Goal: Ask a question

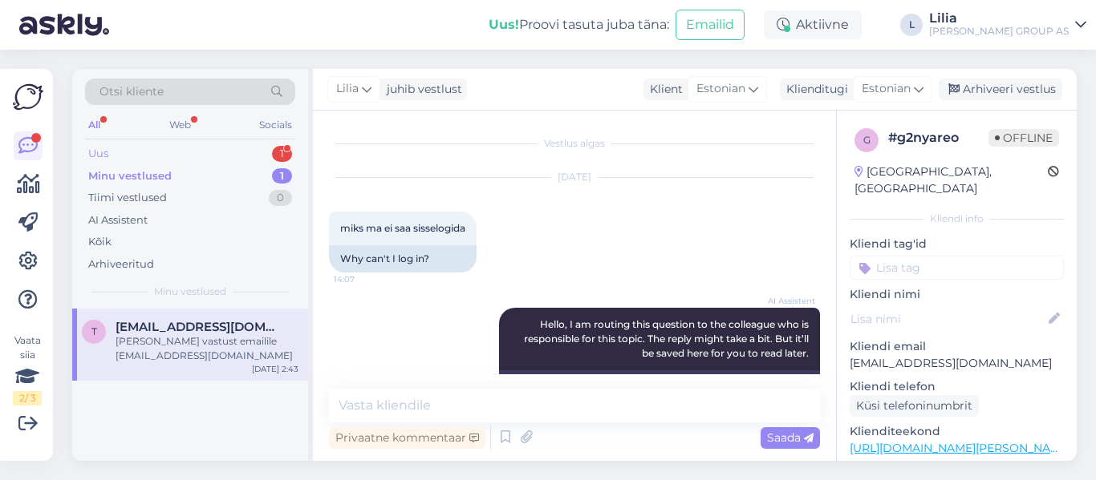
click at [136, 157] on div "Uus 1" at bounding box center [190, 154] width 210 height 22
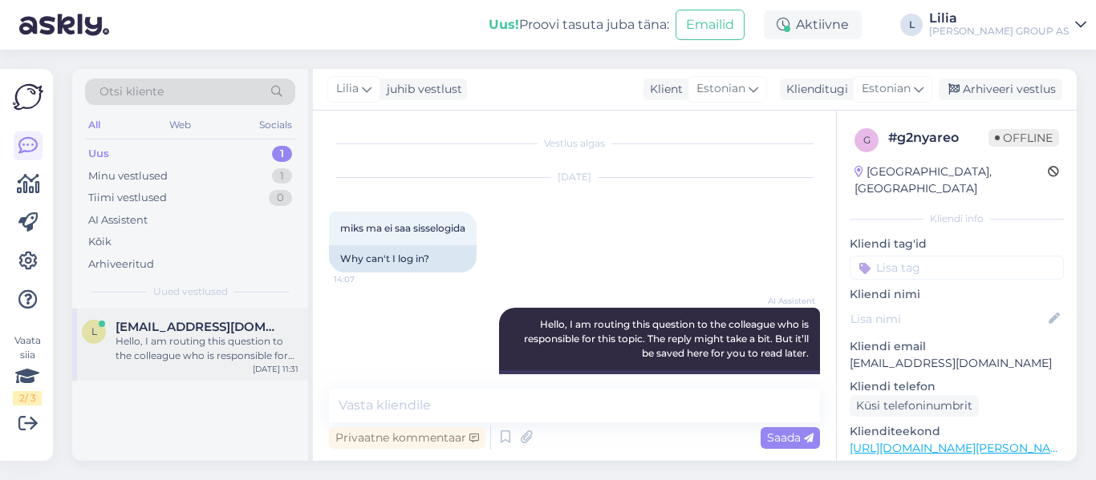
click at [180, 322] on span "[EMAIL_ADDRESS][DOMAIN_NAME]" at bounding box center [199, 327] width 167 height 14
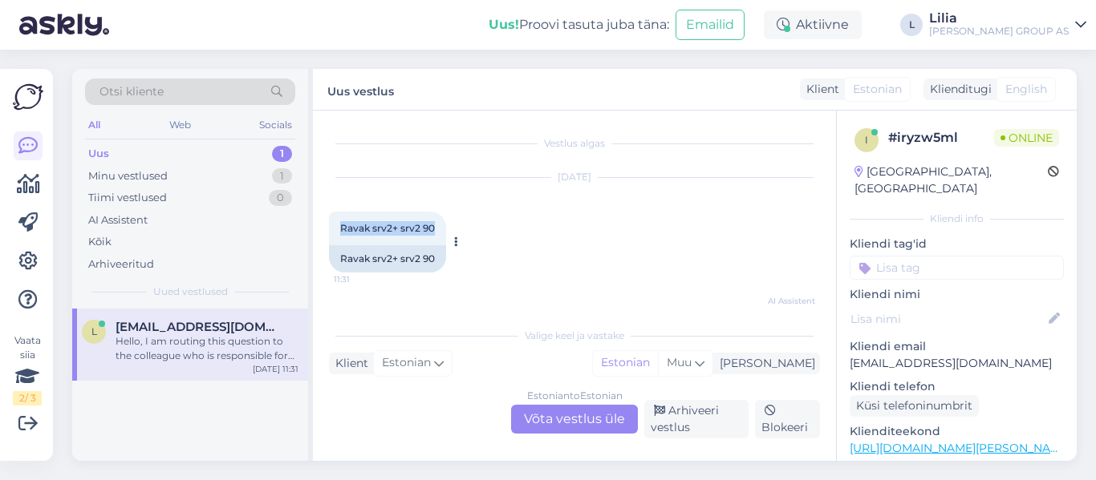
drag, startPoint x: 439, startPoint y: 223, endPoint x: 343, endPoint y: 225, distance: 95.5
click at [343, 225] on div "Ravak srv2+ srv2 90 11:31" at bounding box center [387, 229] width 117 height 34
copy span "Ravak srv2+ srv2 90"
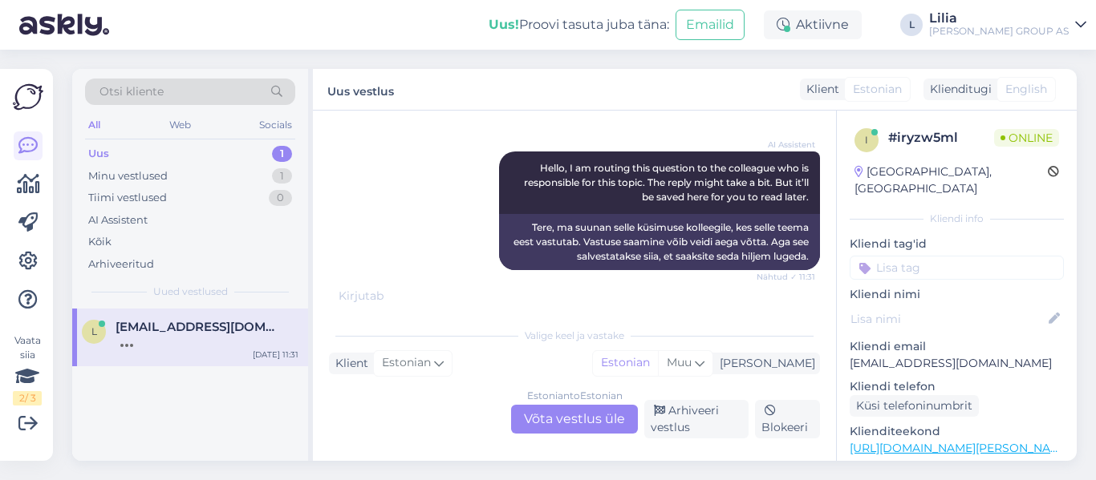
click at [606, 421] on div "Estonian to Estonian Võta vestlus üle" at bounding box center [574, 419] width 127 height 29
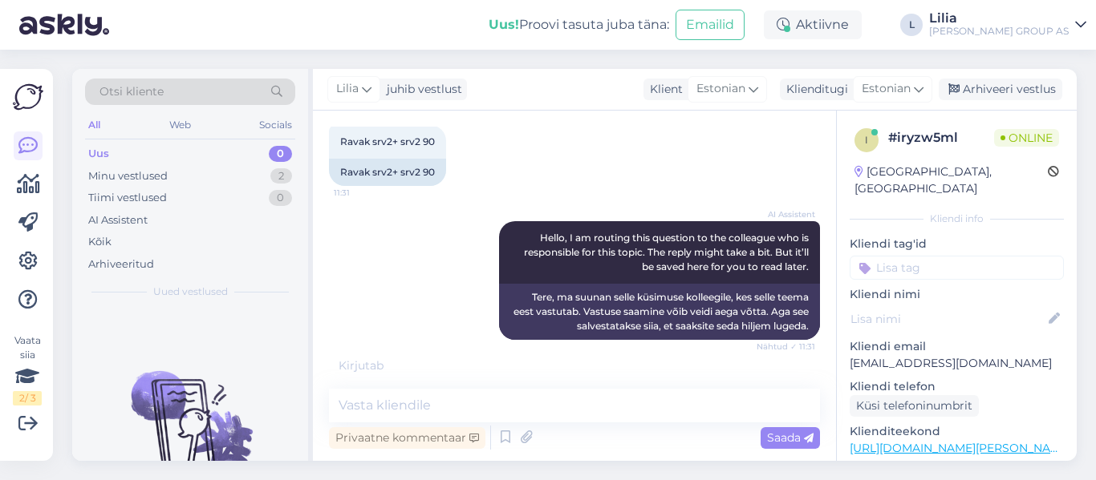
scroll to position [70, 0]
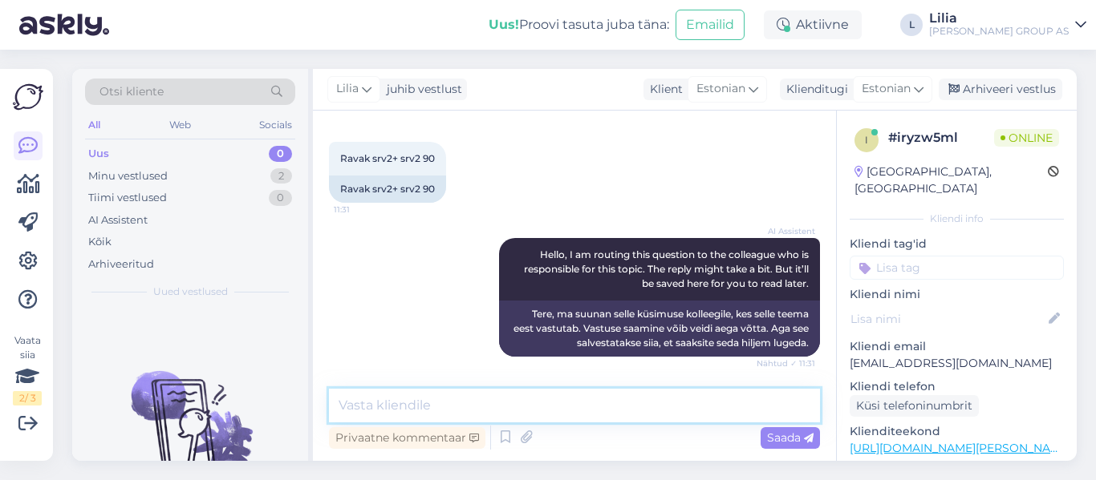
click at [469, 409] on textarea at bounding box center [574, 406] width 491 height 34
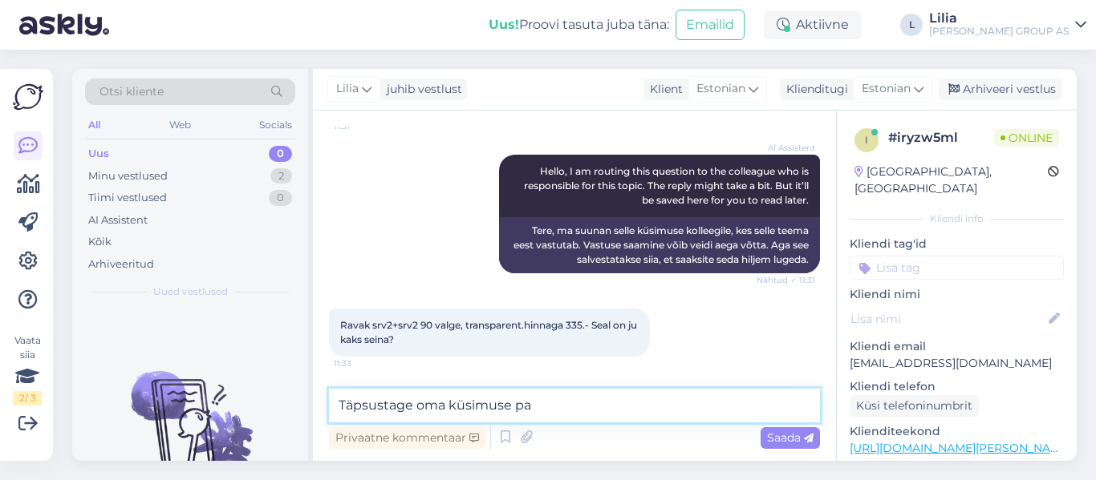
type textarea "Täpsustage oma küsimuse pal"
drag, startPoint x: 571, startPoint y: 404, endPoint x: 9, endPoint y: 381, distance: 562.8
click at [75, 381] on div "Otsi kliente All Web Socials Uus 0 Minu vestlused 2 Tiimi vestlused 0 AI Assist…" at bounding box center [574, 265] width 1004 height 392
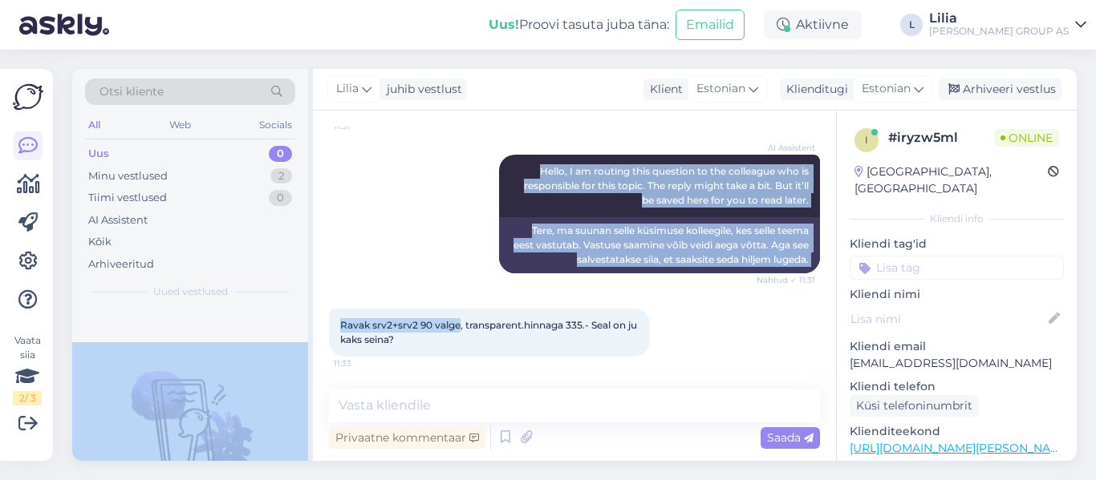
drag, startPoint x: 461, startPoint y: 326, endPoint x: 302, endPoint y: 328, distance: 158.8
click at [302, 328] on div "Otsi kliente All Web Socials Uus 0 Minu vestlused 2 Tiimi vestlused 0 AI Assist…" at bounding box center [574, 265] width 1004 height 392
click at [461, 322] on span "Ravak srv2+srv2 90 valge, transparent.hinnaga 335.- Seal on ju kaks seina?" at bounding box center [489, 332] width 299 height 26
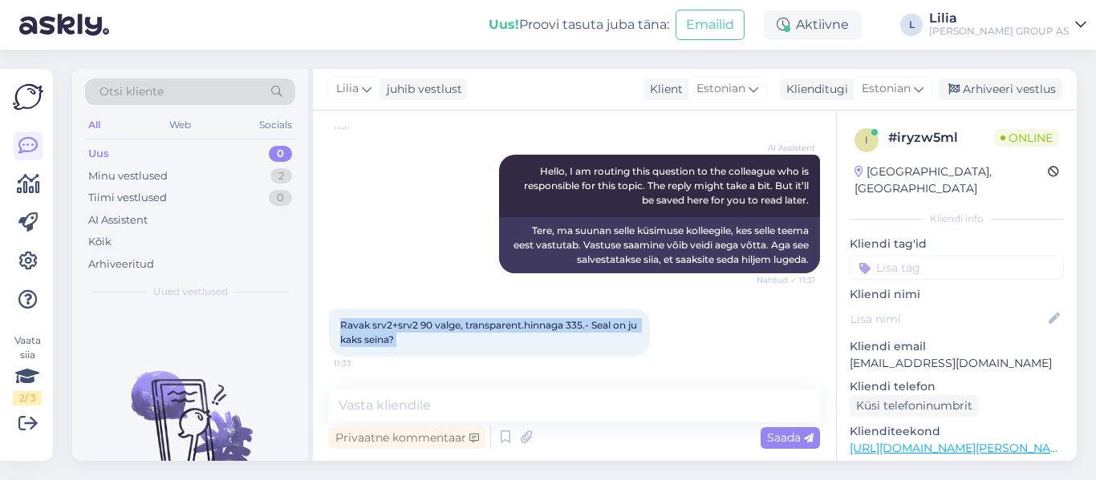
click at [460, 324] on span "Ravak srv2+srv2 90 valge, transparent.hinnaga 335.- Seal on ju kaks seina?" at bounding box center [489, 332] width 299 height 26
click at [460, 326] on span "Ravak srv2+srv2 90 valge, transparent.hinnaga 335.- Seal on ju kaks seina?" at bounding box center [489, 332] width 299 height 26
drag, startPoint x: 460, startPoint y: 326, endPoint x: 334, endPoint y: 326, distance: 125.9
click at [334, 326] on div "Ravak srv2+srv2 90 valge, transparent.hinnaga 335.- Seal on ju kaks seina? 11:33" at bounding box center [489, 333] width 321 height 48
copy span "Ravak srv2+srv2 90 valge"
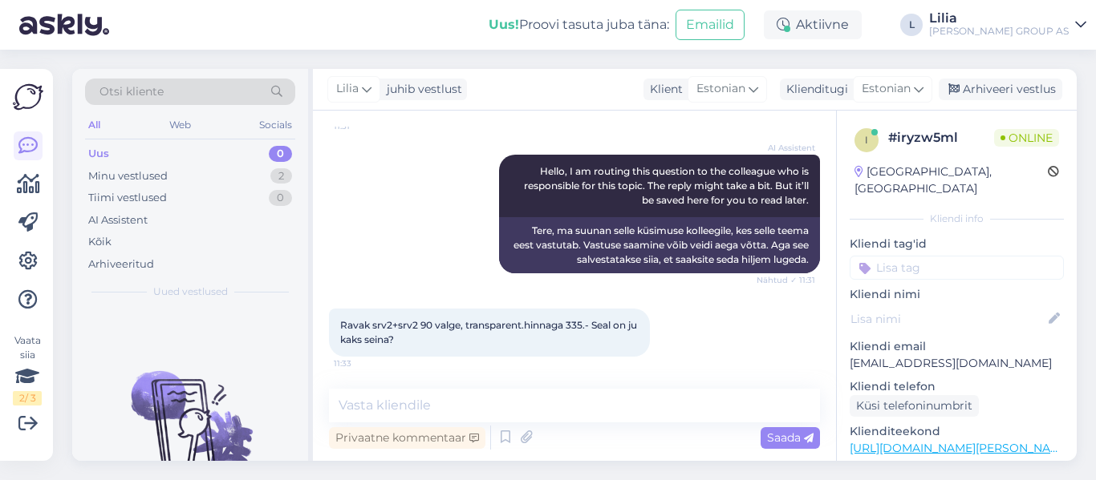
click at [630, 345] on div "Ravak srv2+srv2 90 valge, transparent.hinnaga 335.- Seal on ju kaks seina? 11:33" at bounding box center [489, 333] width 321 height 48
click at [450, 410] on textarea at bounding box center [574, 406] width 491 height 34
type textarea "tere, jah 2 seina"
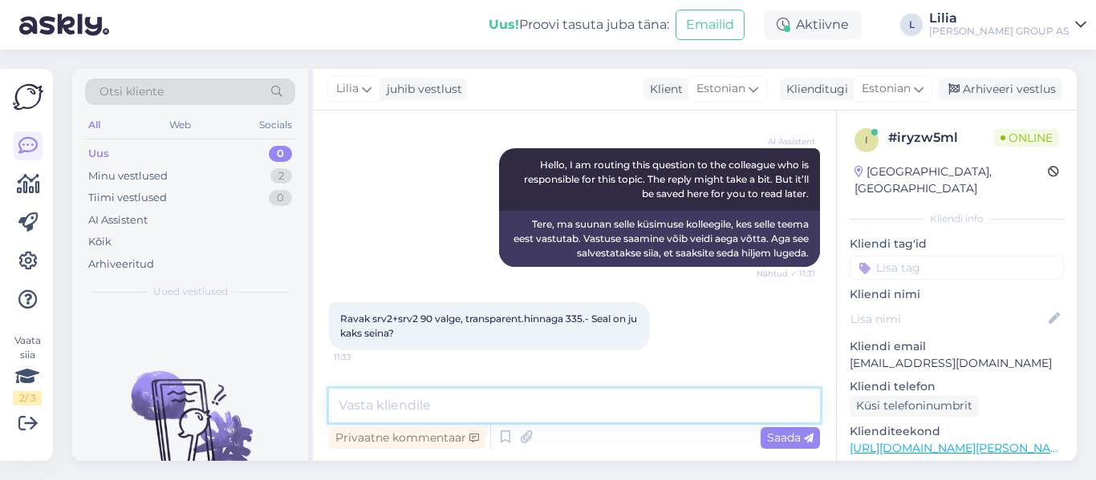
scroll to position [160, 0]
click at [455, 417] on textarea at bounding box center [574, 406] width 491 height 34
paste textarea "SRV2+SRV2"
type textarea "SRV2+SRV2"
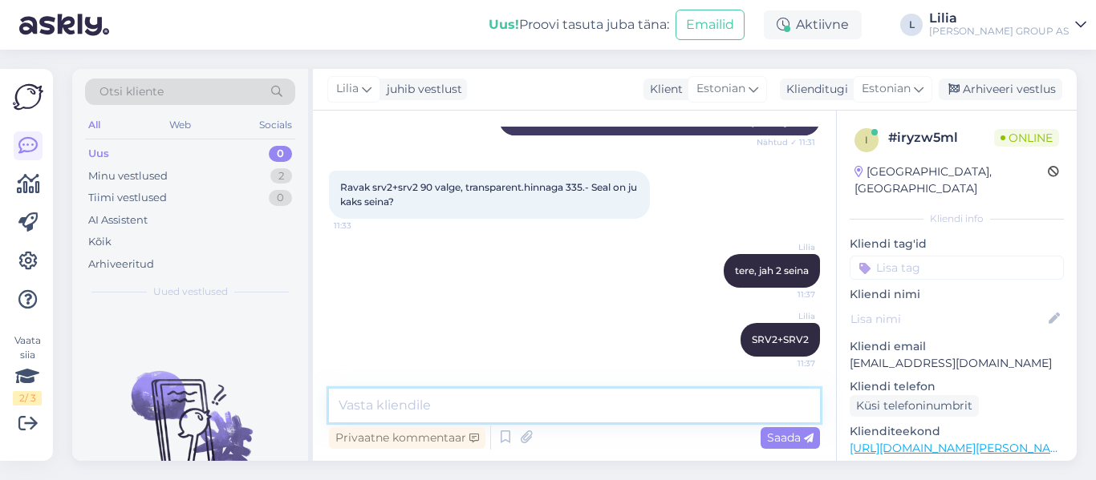
click at [621, 416] on textarea at bounding box center [574, 406] width 491 height 34
type textarea "vaja osta 2 tk"
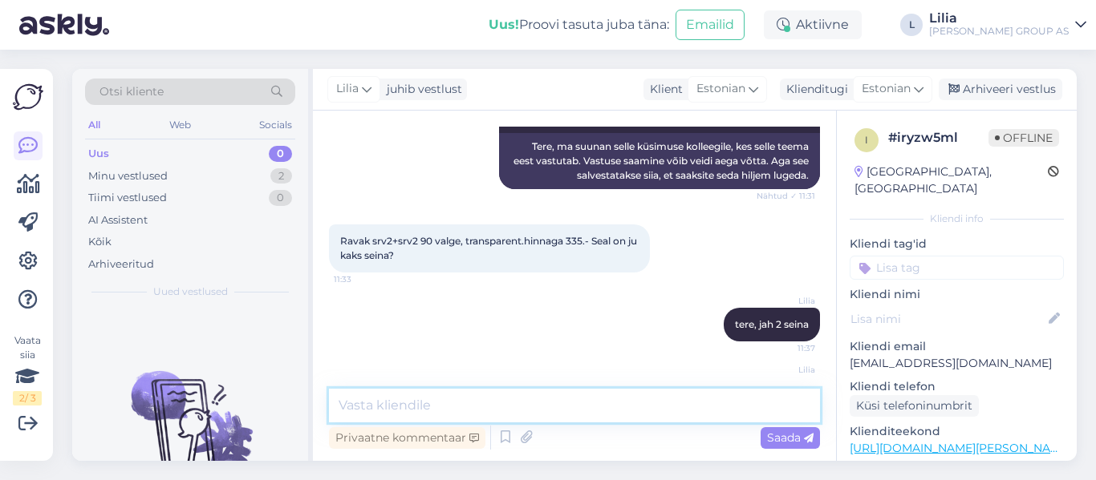
scroll to position [241, 0]
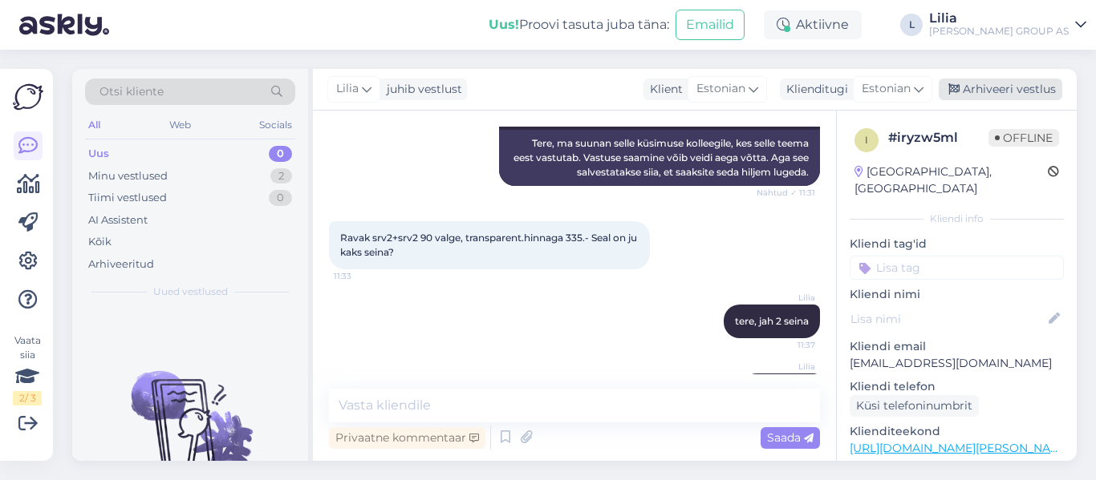
click at [971, 95] on div "Arhiveeri vestlus" at bounding box center [1000, 90] width 124 height 22
